Goal: Task Accomplishment & Management: Use online tool/utility

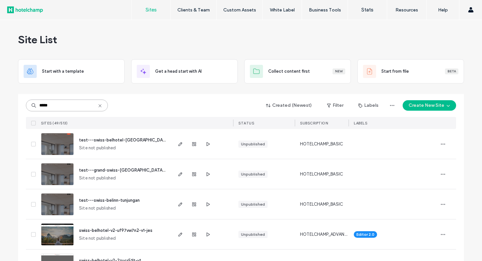
click at [65, 109] on input "*****" at bounding box center [67, 106] width 82 height 12
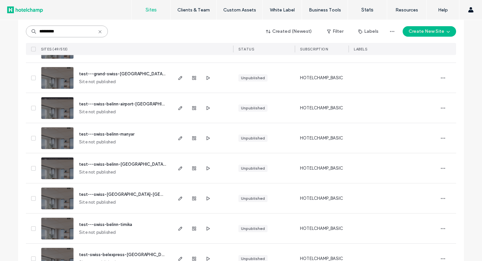
scroll to position [1319, 0]
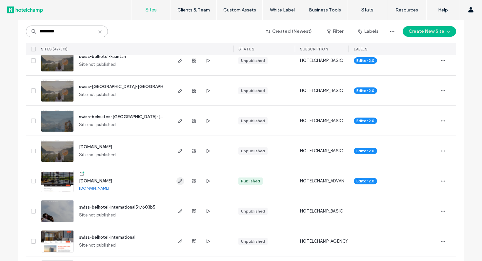
type input "*********"
click at [178, 183] on icon "button" at bounding box center [180, 181] width 5 height 5
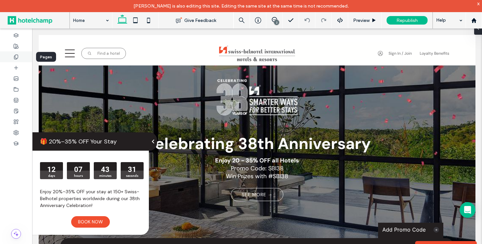
click at [16, 56] on icon at bounding box center [15, 56] width 5 height 5
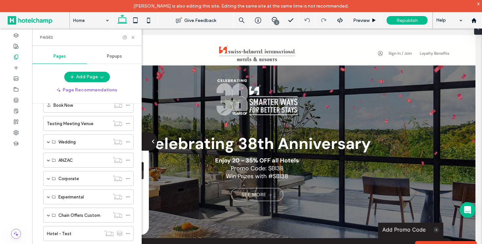
scroll to position [352, 0]
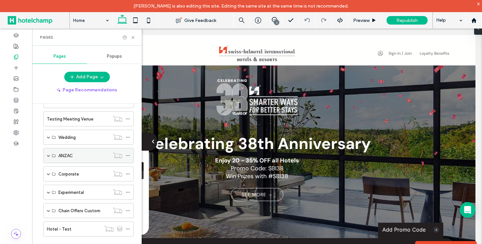
click at [49, 155] on span at bounding box center [48, 155] width 3 height 3
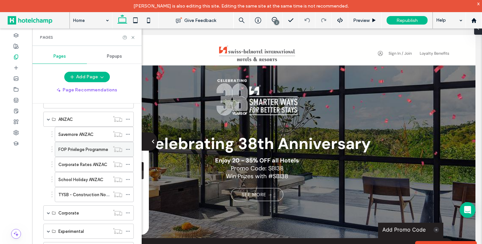
scroll to position [380, 0]
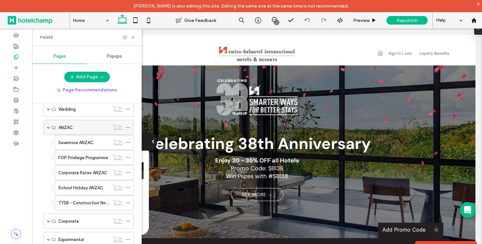
click at [47, 127] on span at bounding box center [48, 127] width 3 height 3
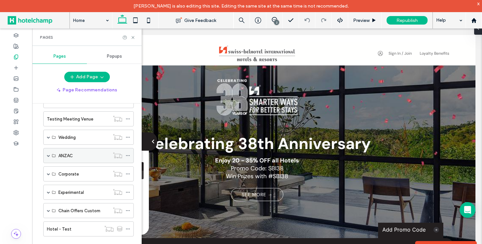
scroll to position [352, 0]
click at [49, 174] on span at bounding box center [48, 173] width 3 height 3
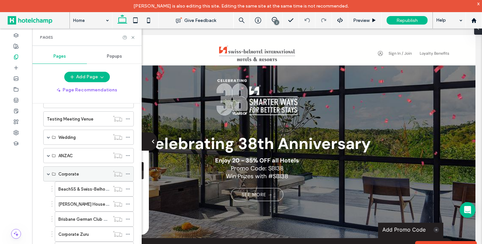
scroll to position [380, 0]
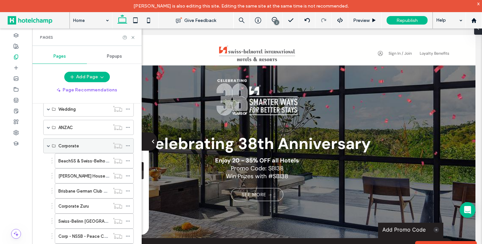
click at [49, 146] on span at bounding box center [48, 145] width 3 height 3
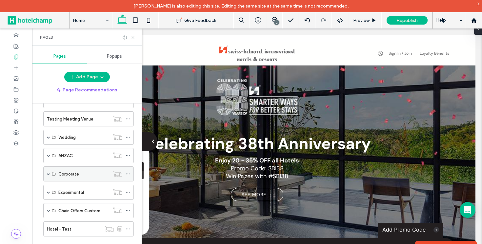
scroll to position [352, 0]
click at [48, 192] on span at bounding box center [48, 192] width 3 height 3
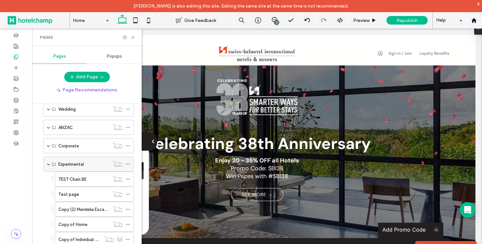
click at [48, 163] on span at bounding box center [48, 163] width 3 height 3
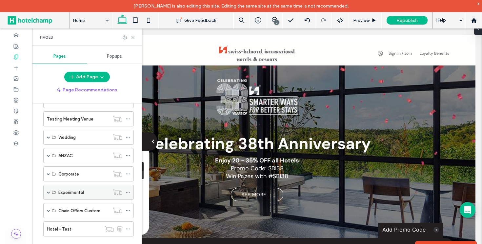
scroll to position [352, 0]
click at [48, 154] on span at bounding box center [48, 155] width 3 height 3
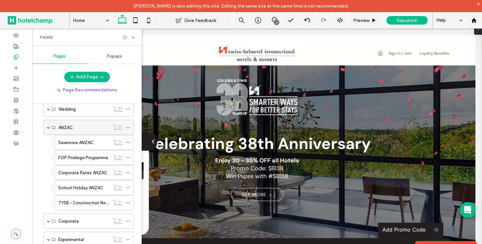
click at [48, 127] on span at bounding box center [48, 127] width 3 height 3
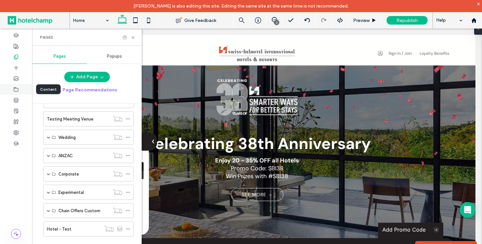
click at [14, 88] on icon at bounding box center [15, 89] width 5 height 5
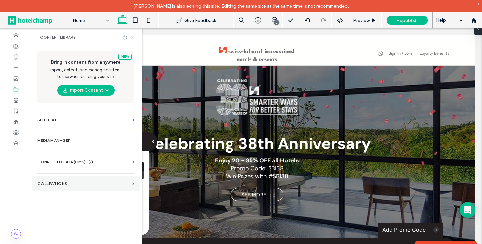
click at [67, 187] on section "Collections" at bounding box center [85, 183] width 107 height 15
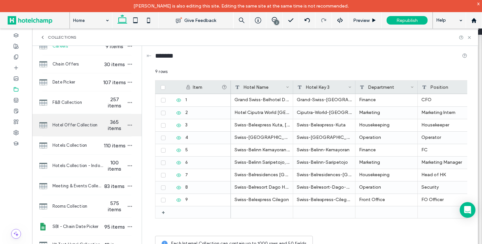
scroll to position [42, 0]
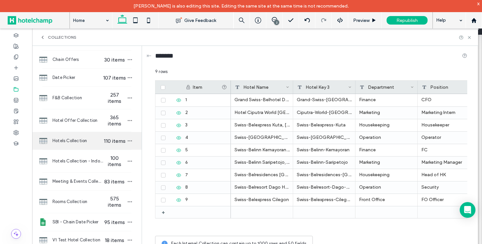
click at [57, 141] on span "Hotels Collection" at bounding box center [77, 141] width 50 height 7
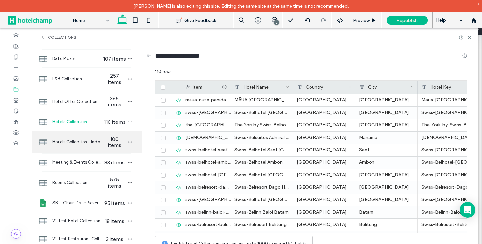
scroll to position [61, 0]
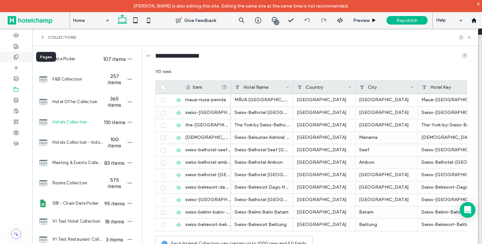
click at [15, 55] on icon at bounding box center [15, 56] width 5 height 5
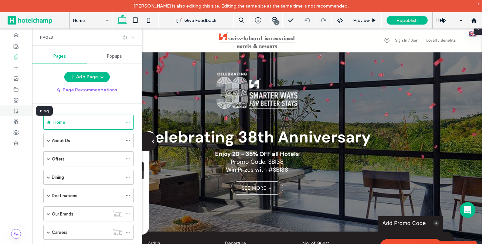
scroll to position [0, 0]
click at [14, 113] on use at bounding box center [16, 111] width 4 height 4
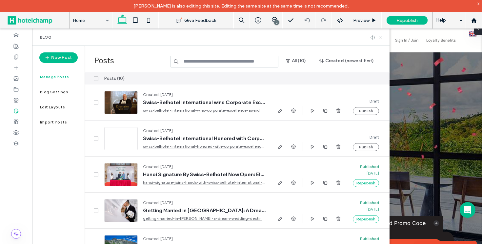
click at [382, 37] on icon at bounding box center [380, 37] width 5 height 5
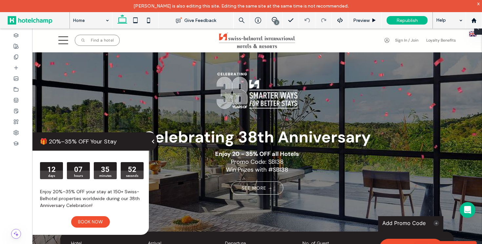
click at [143, 138] on div "🎁 20%–35% OFF Your Stay" at bounding box center [90, 141] width 117 height 18
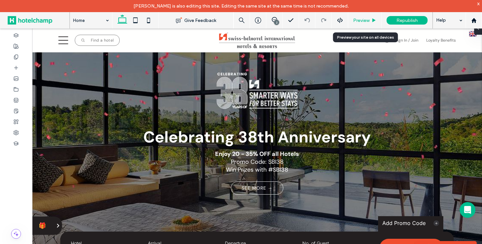
click at [367, 26] on div "Preview" at bounding box center [364, 20] width 33 height 16
click at [362, 18] on span "Preview" at bounding box center [361, 21] width 16 height 6
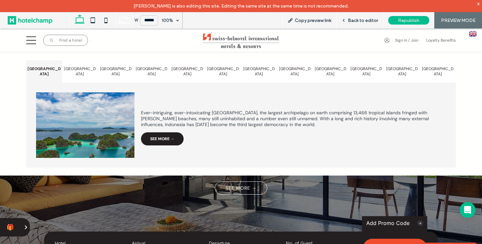
click at [33, 41] on icon at bounding box center [31, 40] width 10 height 10
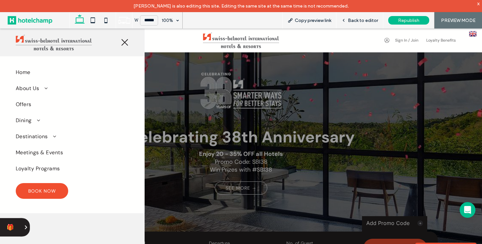
click at [45, 88] on span at bounding box center [43, 88] width 8 height 5
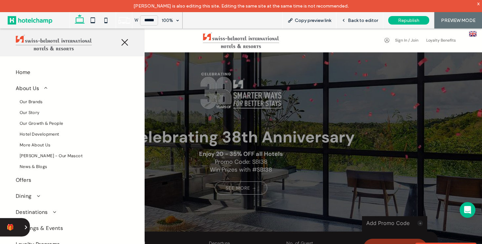
click at [123, 46] on icon at bounding box center [125, 42] width 8 height 8
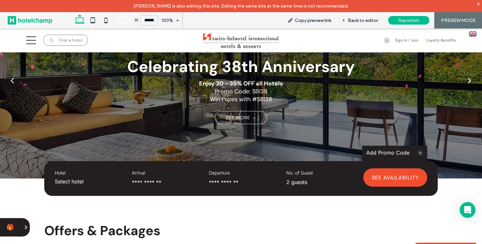
scroll to position [147, 0]
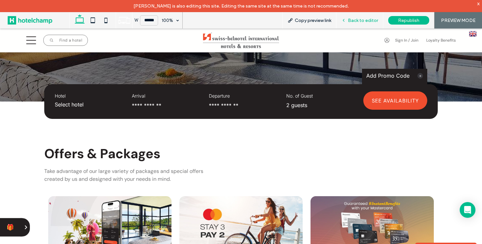
click at [351, 25] on div "Back to editor" at bounding box center [359, 20] width 47 height 16
click at [346, 20] on icon at bounding box center [343, 20] width 5 height 5
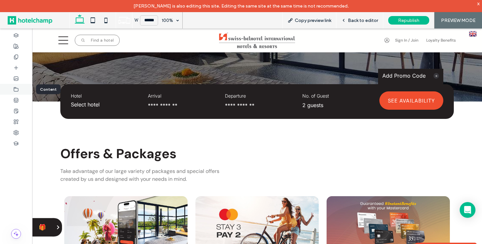
click at [15, 88] on icon at bounding box center [15, 89] width 5 height 5
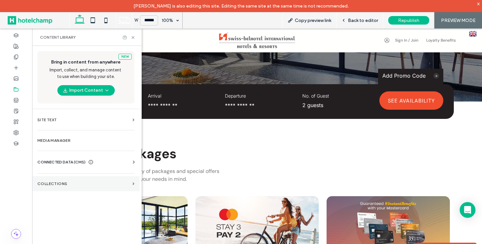
click at [66, 185] on label "Collections" at bounding box center [83, 183] width 92 height 5
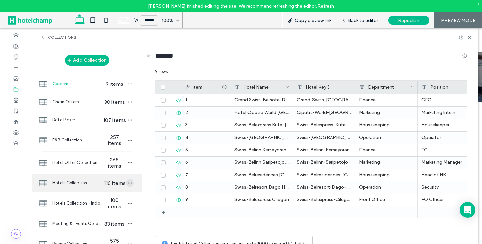
click at [127, 183] on icon "button" at bounding box center [129, 183] width 5 height 5
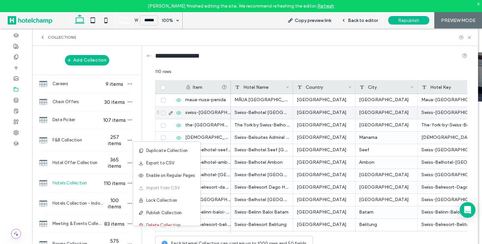
click at [170, 113] on icon at bounding box center [170, 112] width 5 height 5
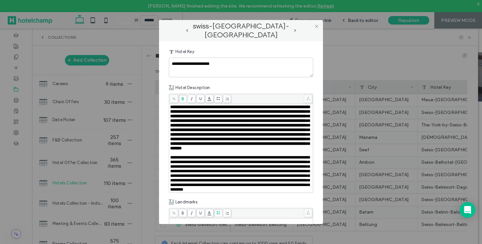
scroll to position [135, 0]
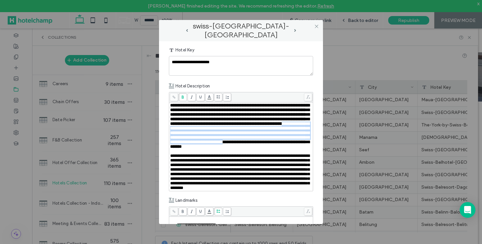
drag, startPoint x: 234, startPoint y: 159, endPoint x: 177, endPoint y: 136, distance: 61.9
click at [177, 136] on span "**********" at bounding box center [239, 126] width 139 height 46
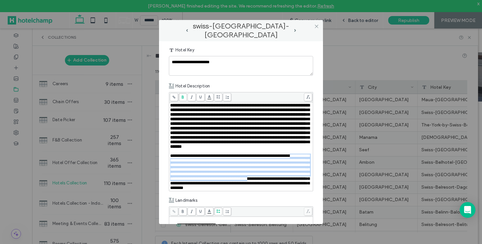
drag, startPoint x: 196, startPoint y: 176, endPoint x: 289, endPoint y: 203, distance: 97.5
click at [290, 190] on span "**********" at bounding box center [239, 172] width 139 height 36
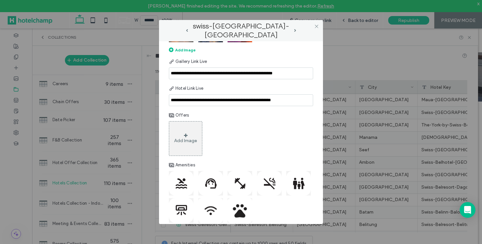
scroll to position [1393, 0]
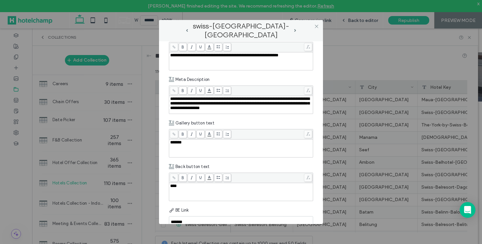
click at [211, 69] on div "**********" at bounding box center [241, 61] width 142 height 16
drag, startPoint x: 198, startPoint y: 94, endPoint x: 287, endPoint y: 94, distance: 88.8
click at [278, 57] on span "**********" at bounding box center [224, 55] width 108 height 4
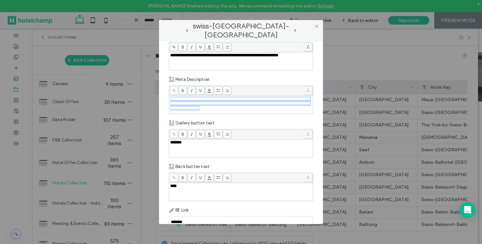
drag, startPoint x: 294, startPoint y: 150, endPoint x: 150, endPoint y: 137, distance: 144.1
click at [150, 137] on div "**********" at bounding box center [241, 122] width 482 height 244
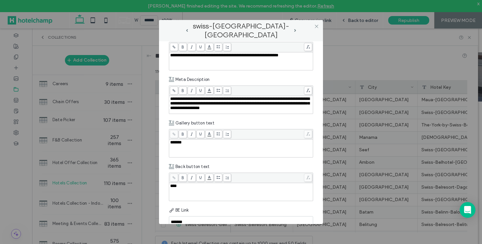
click at [269, 129] on div "Gallery button text" at bounding box center [241, 123] width 144 height 12
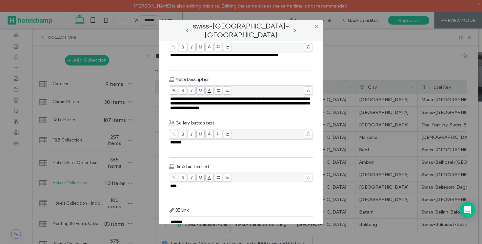
click at [291, 28] on label "swiss-[GEOGRAPHIC_DATA]-[GEOGRAPHIC_DATA]" at bounding box center [240, 31] width 105 height 18
click at [295, 30] on span "next-arrow" at bounding box center [295, 30] width 2 height 3
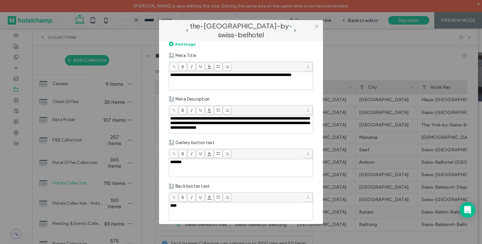
scroll to position [1360, 0]
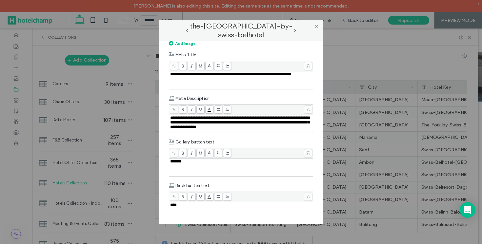
click at [267, 88] on div "**********" at bounding box center [241, 80] width 142 height 16
drag, startPoint x: 188, startPoint y: 132, endPoint x: 167, endPoint y: 129, distance: 20.8
click at [167, 129] on div "**********" at bounding box center [241, 132] width 164 height 183
click at [296, 29] on span "next-arrow" at bounding box center [294, 30] width 3 height 3
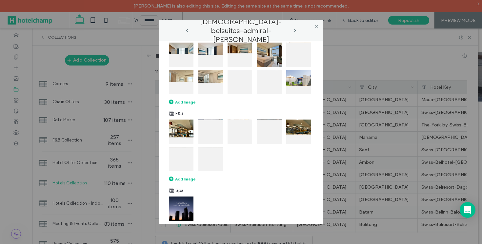
scroll to position [891, 0]
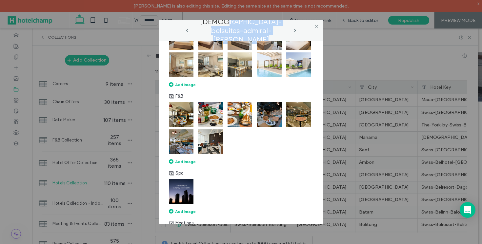
drag, startPoint x: 211, startPoint y: 32, endPoint x: 310, endPoint y: 32, distance: 98.6
click at [310, 32] on div "[DEMOGRAPHIC_DATA]-belsuites-admiral-[PERSON_NAME]" at bounding box center [240, 31] width 151 height 8
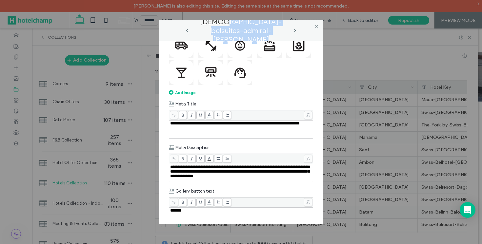
scroll to position [1337, 0]
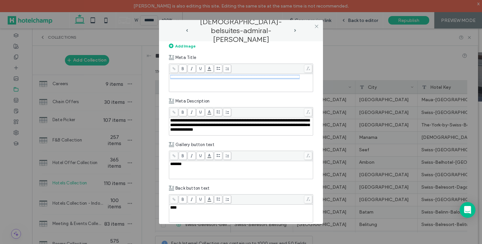
drag, startPoint x: 191, startPoint y: 127, endPoint x: 165, endPoint y: 121, distance: 26.5
click at [165, 121] on div "**********" at bounding box center [241, 132] width 164 height 183
